Goal: Contribute content: Contribute content

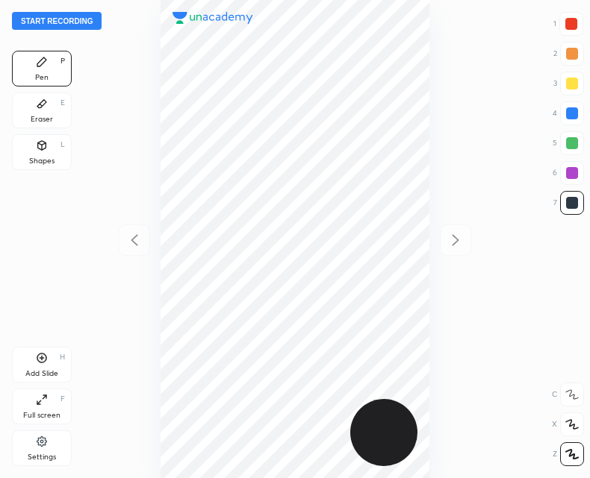
scroll to position [478, 351]
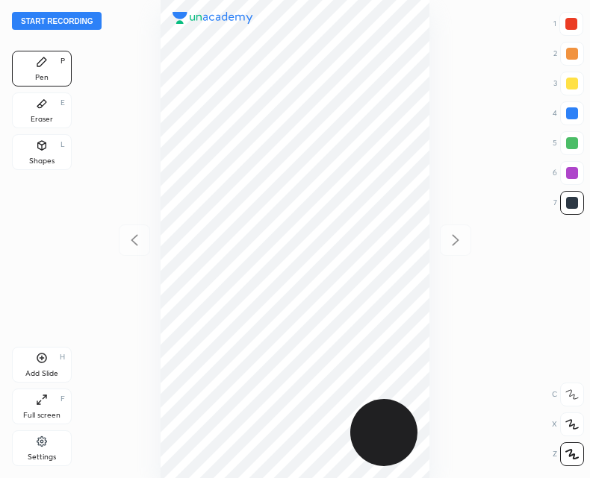
scroll to position [478, 351]
click at [49, 22] on button "Start recording" at bounding box center [57, 21] width 90 height 18
click at [37, 365] on div "Add Slide H" at bounding box center [42, 365] width 60 height 36
click at [38, 138] on div "Shapes L" at bounding box center [42, 152] width 60 height 36
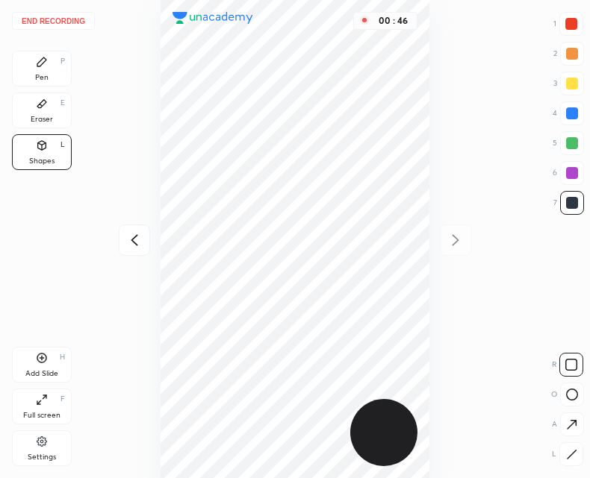
click at [572, 452] on icon at bounding box center [571, 454] width 11 height 11
click at [42, 66] on icon at bounding box center [42, 62] width 12 height 12
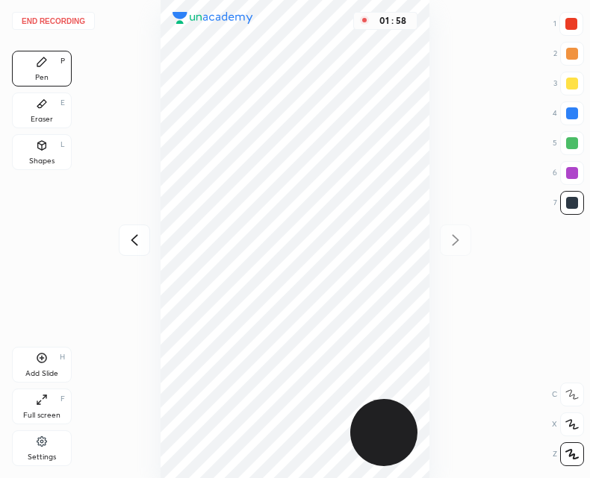
click at [40, 357] on icon at bounding box center [42, 358] width 12 height 12
click at [126, 238] on icon at bounding box center [134, 240] width 18 height 18
click at [458, 241] on icon at bounding box center [455, 240] width 18 height 18
click at [129, 252] on div at bounding box center [134, 240] width 31 height 31
click at [459, 235] on icon at bounding box center [455, 240] width 18 height 18
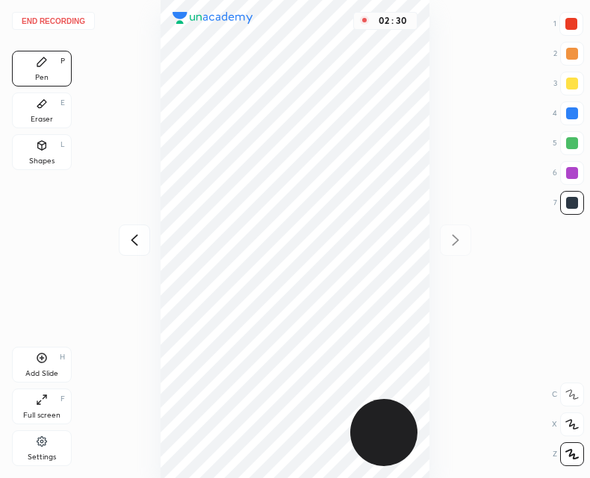
click at [132, 248] on icon at bounding box center [134, 240] width 18 height 18
click at [459, 248] on icon at bounding box center [455, 240] width 18 height 18
click at [134, 243] on icon at bounding box center [134, 240] width 18 height 18
click at [466, 243] on div at bounding box center [455, 240] width 31 height 31
click at [131, 243] on icon at bounding box center [134, 240] width 18 height 18
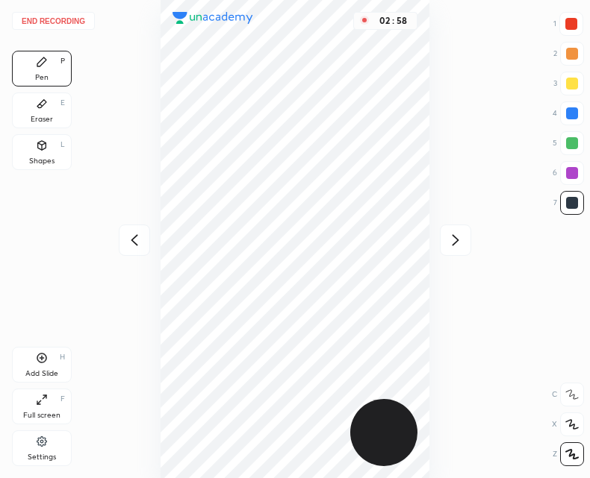
click at [456, 237] on icon at bounding box center [455, 239] width 7 height 11
click at [131, 251] on div at bounding box center [134, 240] width 31 height 31
click at [464, 237] on icon at bounding box center [455, 240] width 18 height 18
click at [120, 237] on div at bounding box center [134, 240] width 31 height 31
click at [466, 242] on div at bounding box center [455, 240] width 31 height 31
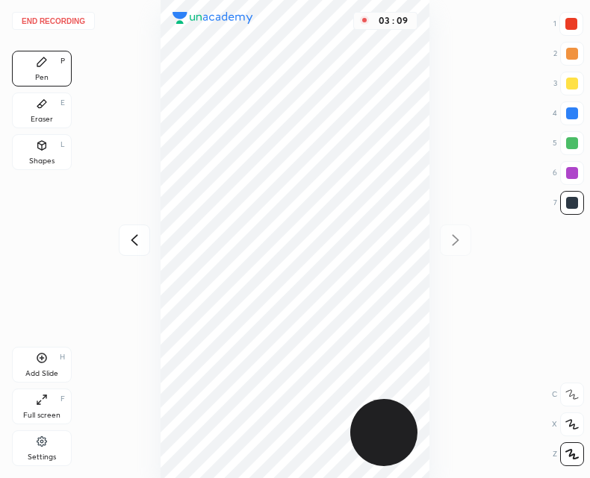
click at [139, 243] on icon at bounding box center [134, 240] width 18 height 18
click at [461, 248] on icon at bounding box center [455, 240] width 18 height 18
click at [132, 244] on icon at bounding box center [134, 240] width 18 height 18
click at [39, 366] on div "Add Slide H" at bounding box center [42, 365] width 60 height 36
click at [122, 239] on div at bounding box center [134, 240] width 31 height 31
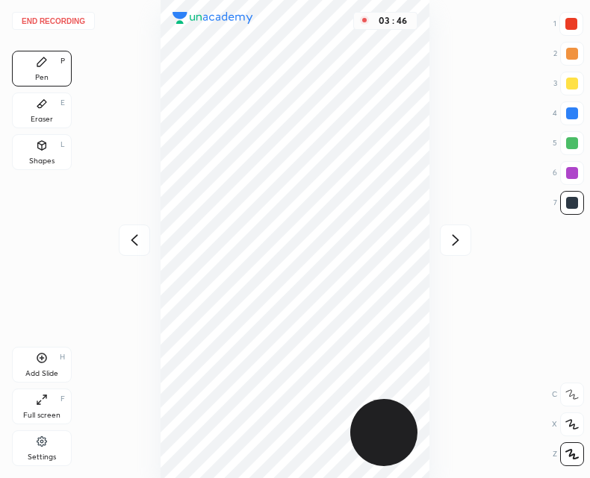
click at [452, 241] on icon at bounding box center [455, 240] width 18 height 18
click at [131, 250] on div at bounding box center [134, 240] width 31 height 31
click at [451, 248] on icon at bounding box center [455, 240] width 18 height 18
click at [44, 367] on div "Add Slide H" at bounding box center [42, 365] width 60 height 36
click at [66, 20] on button "End recording" at bounding box center [53, 21] width 83 height 18
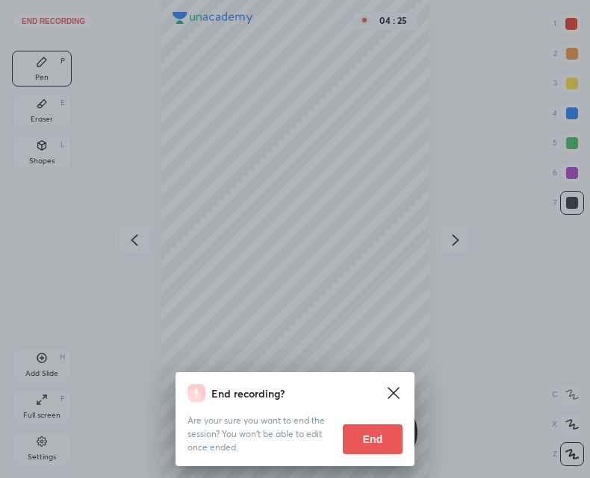
click at [379, 452] on button "End" at bounding box center [373, 440] width 60 height 30
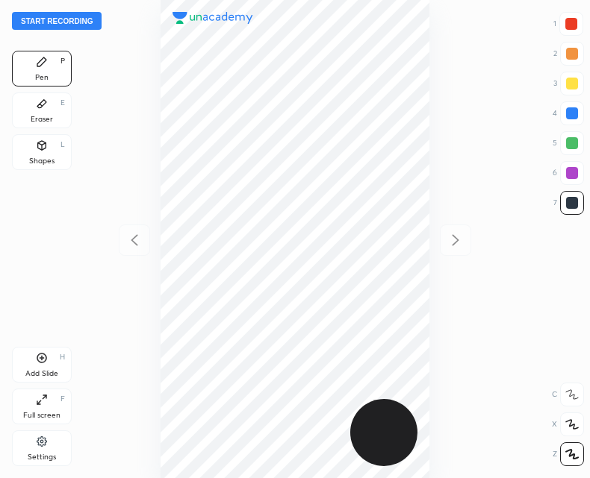
scroll to position [478, 351]
